Goal: Information Seeking & Learning: Learn about a topic

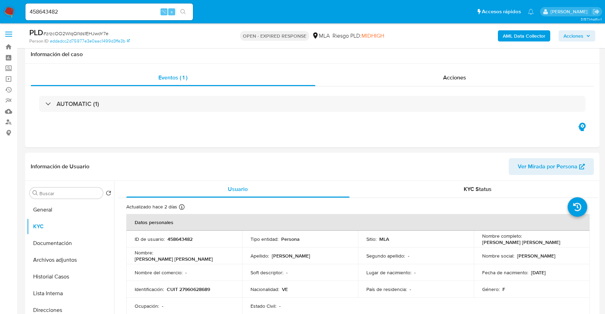
select select "10"
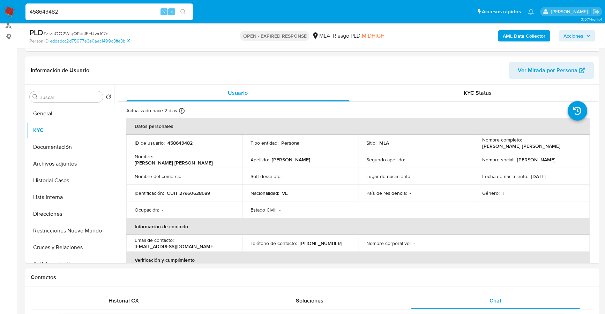
drag, startPoint x: 88, startPoint y: 14, endPoint x: -3, endPoint y: 10, distance: 91.1
paste input "1479241526"
type input "1479241526"
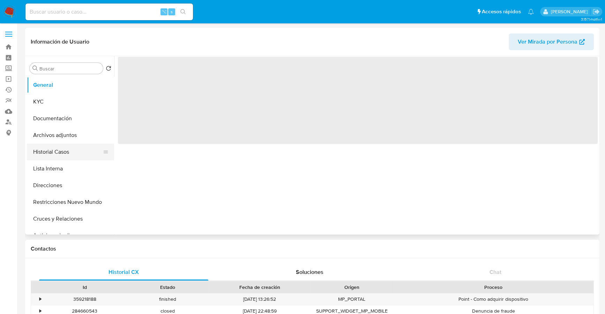
click at [48, 146] on button "Historial Casos" at bounding box center [68, 152] width 82 height 17
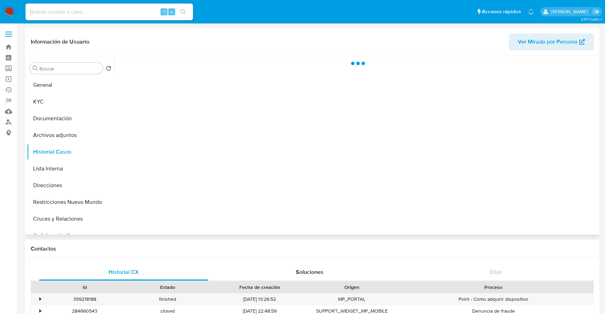
select select "10"
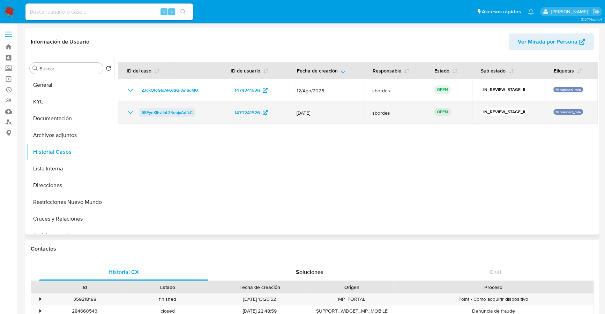
click at [173, 114] on span "55FynKlhvlIhL34oojxAdfcC" at bounding box center [167, 112] width 51 height 8
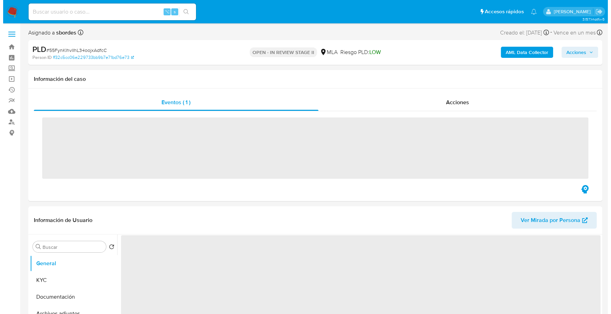
scroll to position [67, 0]
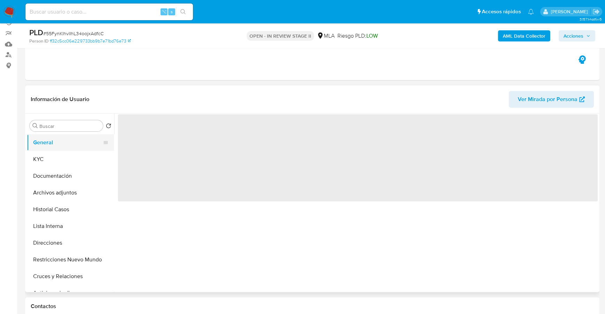
click at [48, 141] on button "General" at bounding box center [68, 142] width 82 height 17
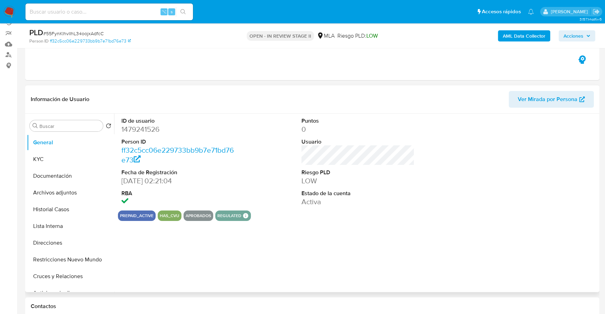
select select "10"
click at [104, 12] on input at bounding box center [108, 11] width 167 height 9
paste input "1479241526"
type input "1479241526"
click at [40, 164] on button "KYC" at bounding box center [68, 159] width 82 height 17
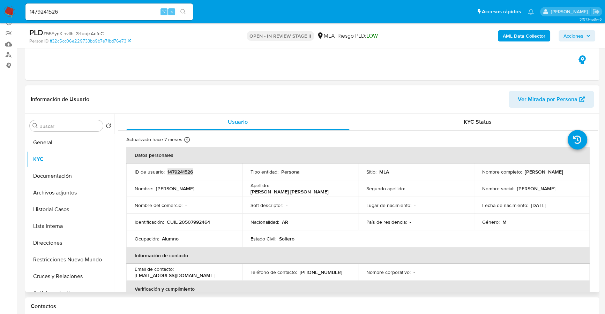
copy p "1479241526"
click at [509, 38] on b "AML Data Collector" at bounding box center [524, 35] width 43 height 11
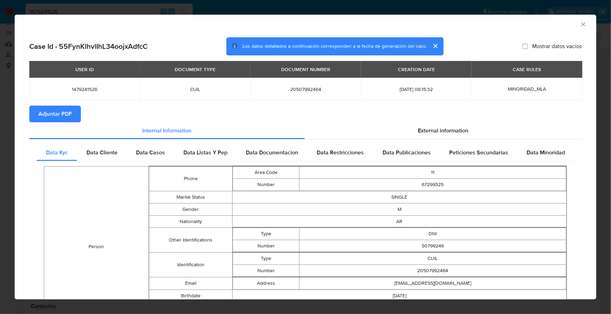
click at [431, 118] on section "Adjuntar PDF" at bounding box center [305, 114] width 552 height 17
click at [432, 125] on div "External information" at bounding box center [443, 130] width 277 height 17
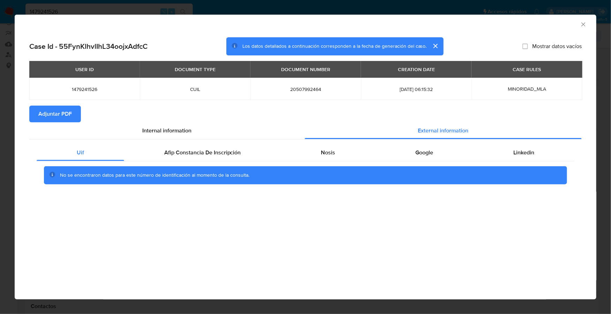
click at [188, 161] on div "No se encontraron datos para este número de identificación al momento de la con…" at bounding box center [306, 175] width 538 height 28
click at [193, 149] on span "Afip Constancia De Inscripción" at bounding box center [202, 153] width 77 height 8
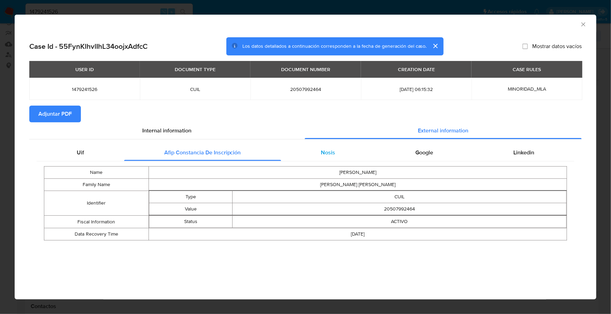
click at [346, 152] on div "Nosis" at bounding box center [328, 152] width 95 height 17
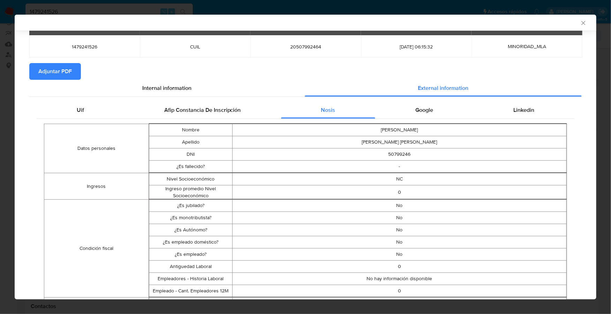
scroll to position [6, 0]
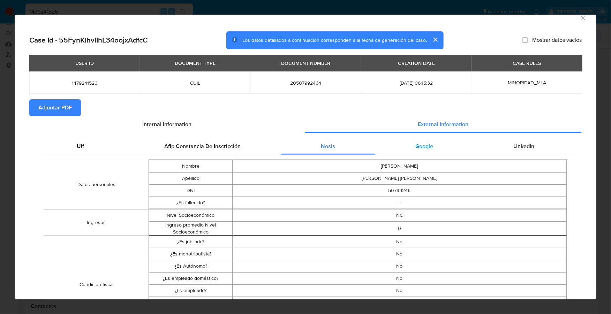
click at [409, 150] on div "Google" at bounding box center [424, 146] width 98 height 17
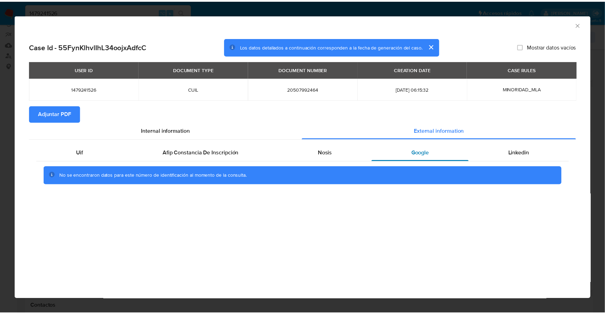
scroll to position [0, 0]
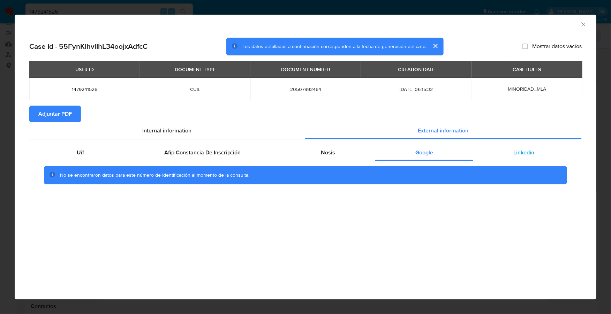
click at [548, 152] on div "Linkedin" at bounding box center [523, 152] width 101 height 17
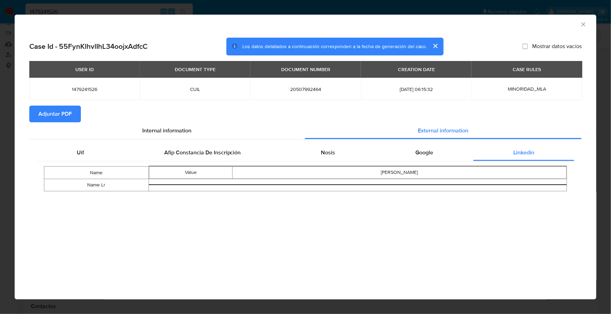
click at [45, 107] on span "Adjuntar PDF" at bounding box center [54, 113] width 33 height 15
click at [584, 24] on icon "Cerrar ventana" at bounding box center [583, 24] width 7 height 7
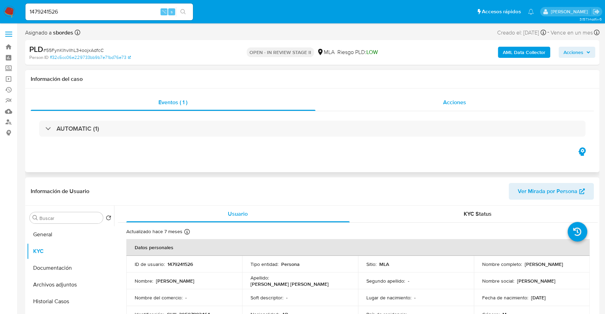
click at [480, 103] on div "Acciones" at bounding box center [454, 102] width 279 height 17
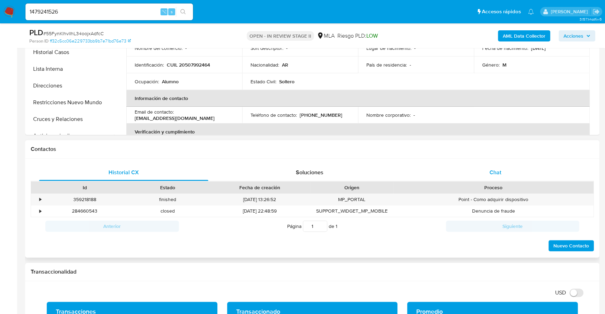
scroll to position [293, 0]
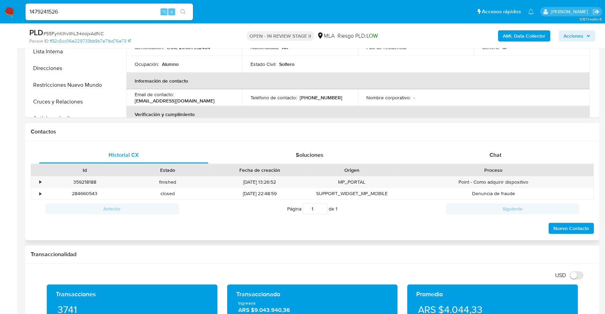
click at [505, 145] on div "Historial CX Soluciones Chat Id Estado Fecha de creación Origen Proceso • 35921…" at bounding box center [312, 190] width 574 height 99
click at [514, 153] on div "Chat" at bounding box center [495, 155] width 169 height 17
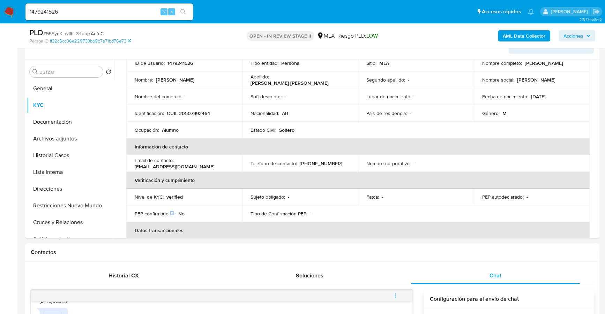
scroll to position [77, 0]
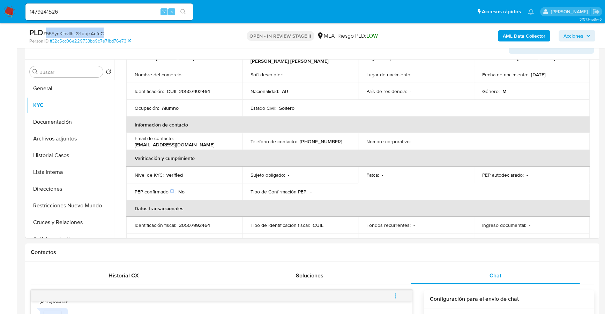
copy span "55FynKlhvlIhL34oojxAdfcC"
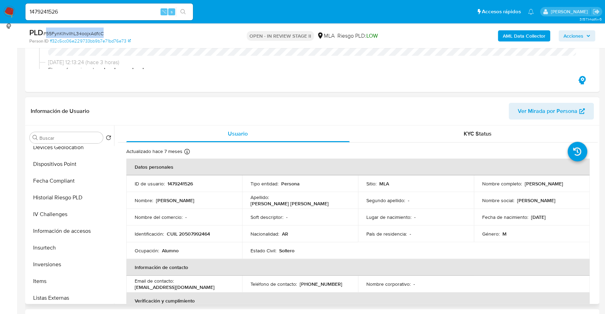
scroll to position [345, 0]
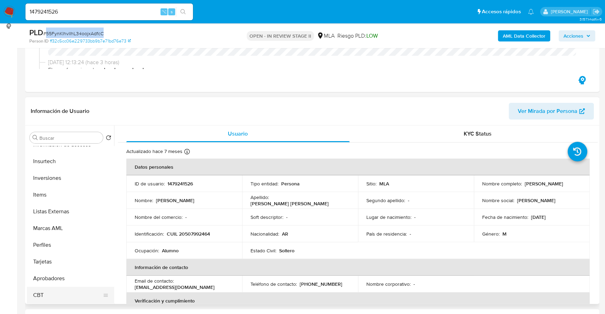
click at [50, 287] on button "CBT" at bounding box center [68, 295] width 82 height 17
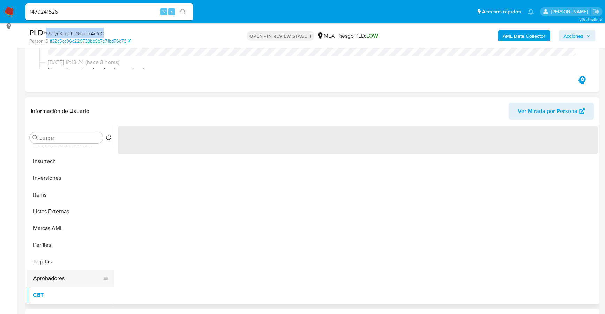
click at [51, 274] on button "Aprobadores" at bounding box center [68, 278] width 82 height 17
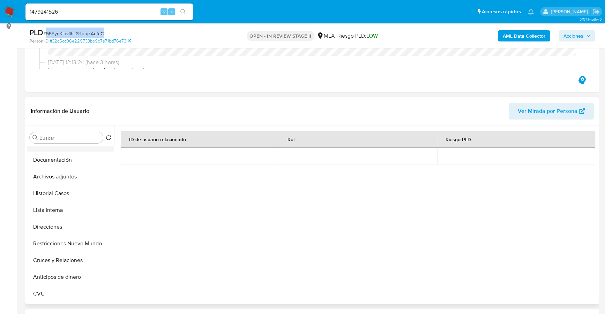
scroll to position [0, 0]
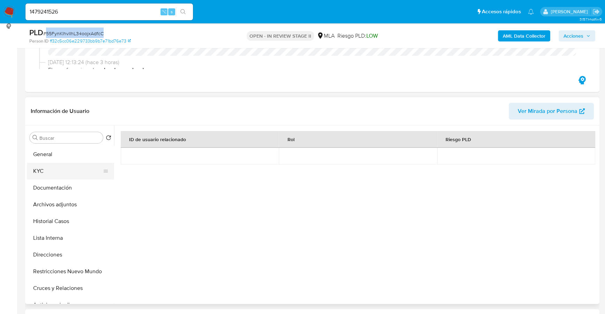
click at [45, 171] on button "KYC" at bounding box center [68, 171] width 82 height 17
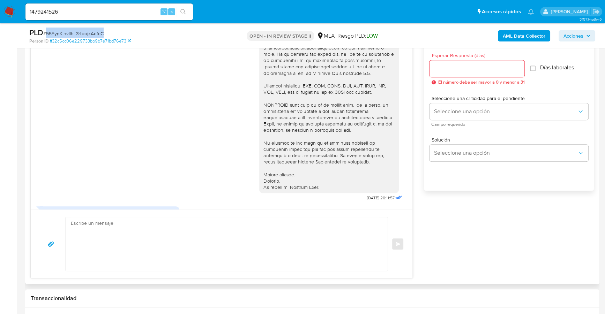
scroll to position [225, 0]
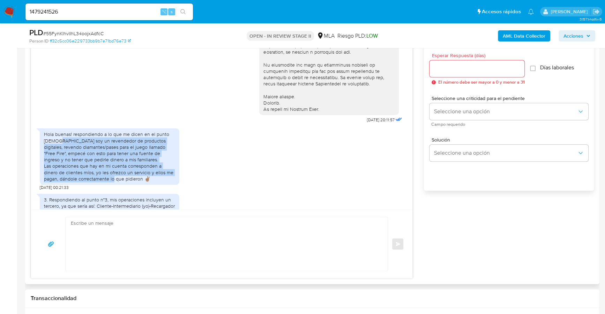
drag, startPoint x: 51, startPoint y: 146, endPoint x: 126, endPoint y: 184, distance: 84.7
click at [126, 182] on div "Hola buenas! respondiendo a lo que me dicen en el punto [DEMOGRAPHIC_DATA] soy …" at bounding box center [109, 156] width 131 height 51
copy div "soy un revendedor de productos digitales, revendo diamantes/pases para el juego…"
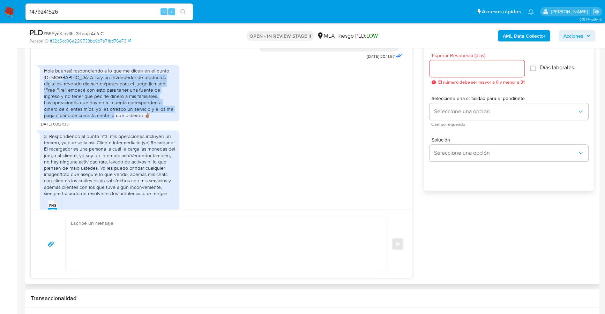
scroll to position [305, 0]
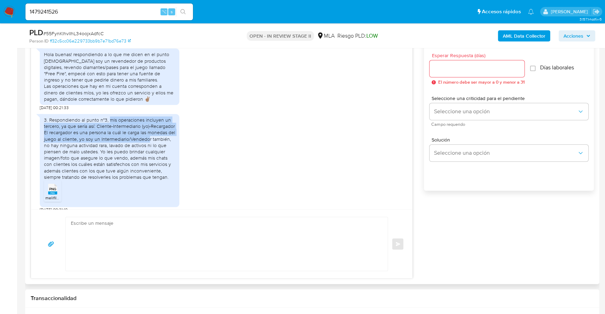
drag, startPoint x: 109, startPoint y: 126, endPoint x: 149, endPoint y: 150, distance: 46.9
click at [149, 150] on div "3. Respondiendo al punto n°3, mis operaciones incluyen un tercero, ya que sería…" at bounding box center [109, 148] width 131 height 63
copy div "mis operaciones incluyen un tercero, ya que sería así: Cliente-Intermediario (y…"
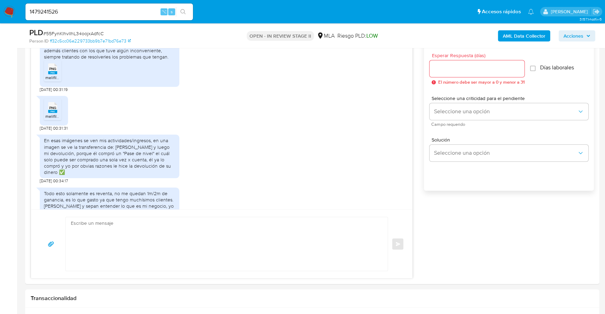
scroll to position [431, 0]
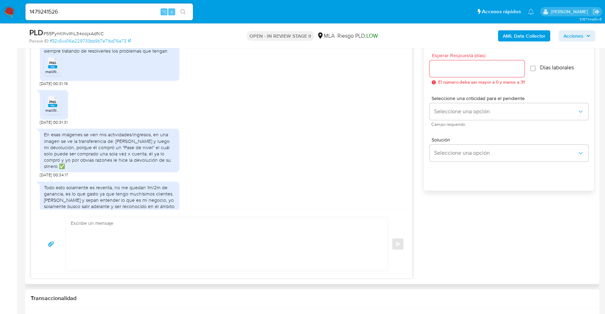
click at [53, 65] on span "PNG" at bounding box center [52, 63] width 7 height 5
click at [54, 104] on span "PNG" at bounding box center [52, 102] width 7 height 5
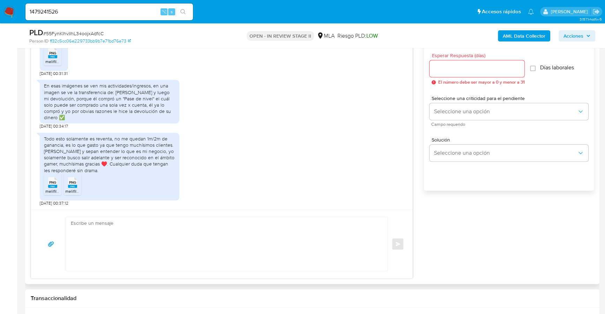
scroll to position [493, 0]
click at [50, 186] on rect at bounding box center [52, 186] width 9 height 3
click at [70, 187] on rect at bounding box center [72, 186] width 9 height 3
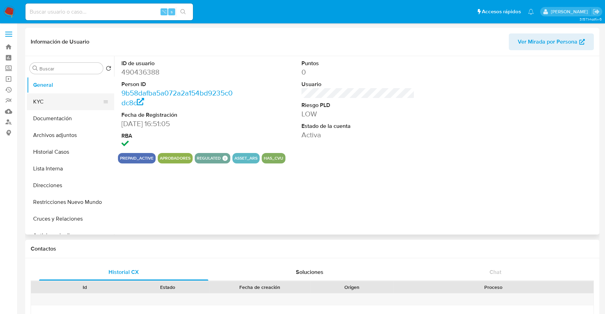
click at [47, 106] on button "KYC" at bounding box center [68, 101] width 82 height 17
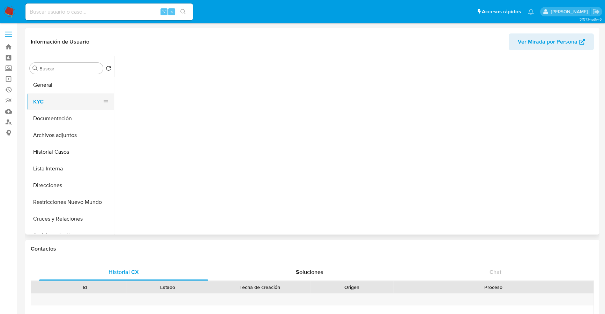
select select "10"
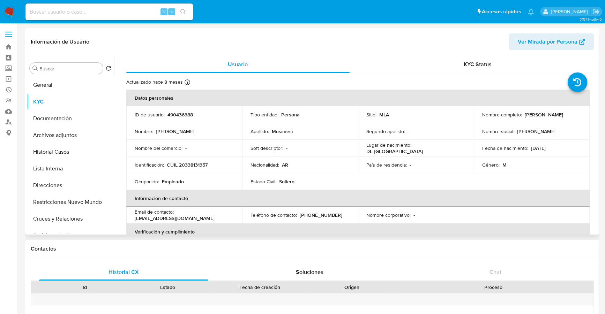
drag, startPoint x: 481, startPoint y: 119, endPoint x: 544, endPoint y: 121, distance: 63.2
click at [544, 121] on td "Nombre completo : Gaston Leonardo Musimesi" at bounding box center [532, 114] width 116 height 17
copy p "[PERSON_NAME]"
copy p "20338131357"
click at [63, 150] on button "Historial Casos" at bounding box center [68, 152] width 82 height 17
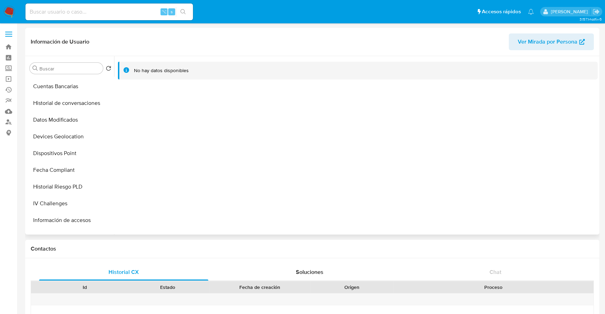
scroll to position [345, 0]
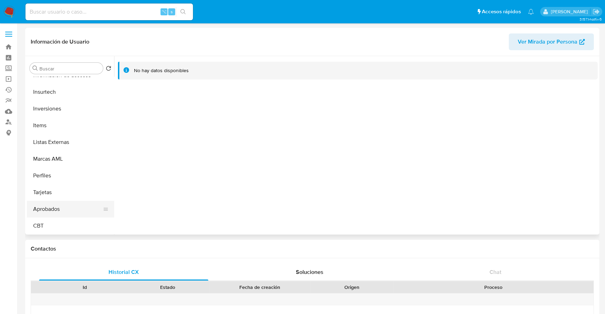
click at [57, 212] on button "Aprobados" at bounding box center [68, 209] width 82 height 17
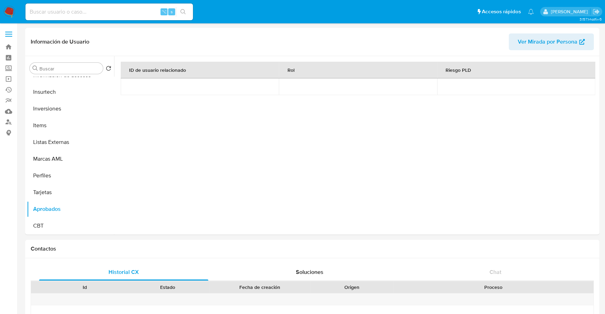
scroll to position [283, 0]
